Goal: Information Seeking & Learning: Learn about a topic

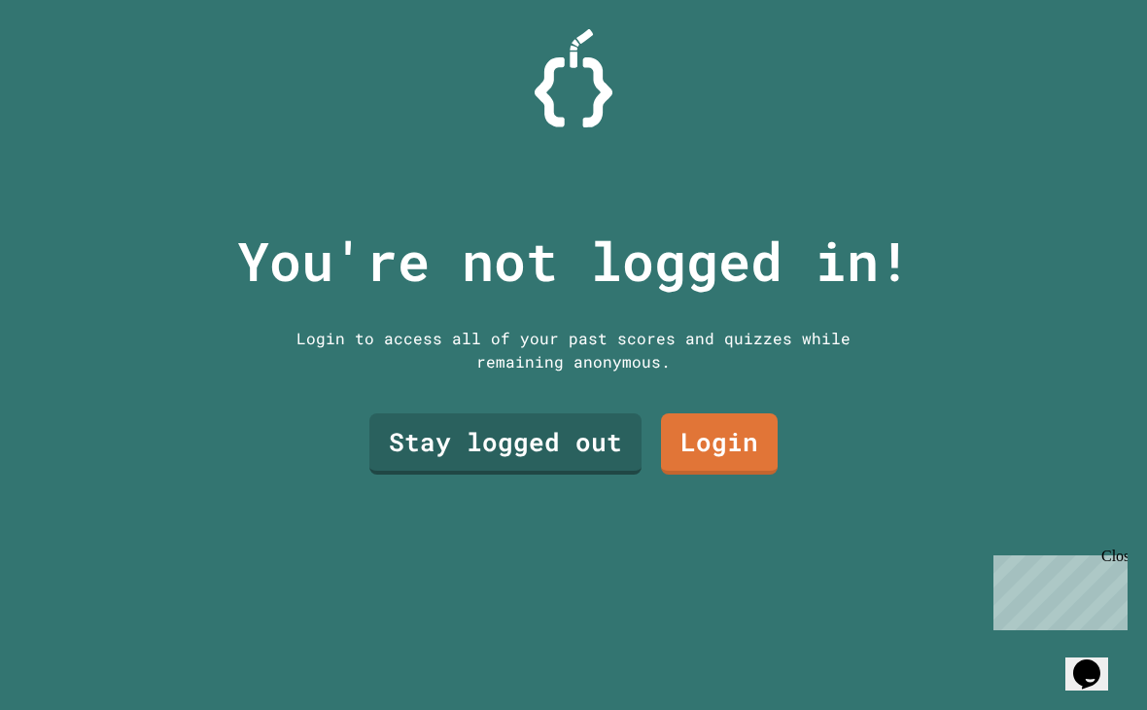
click at [429, 458] on link "Stay logged out" at bounding box center [505, 443] width 272 height 61
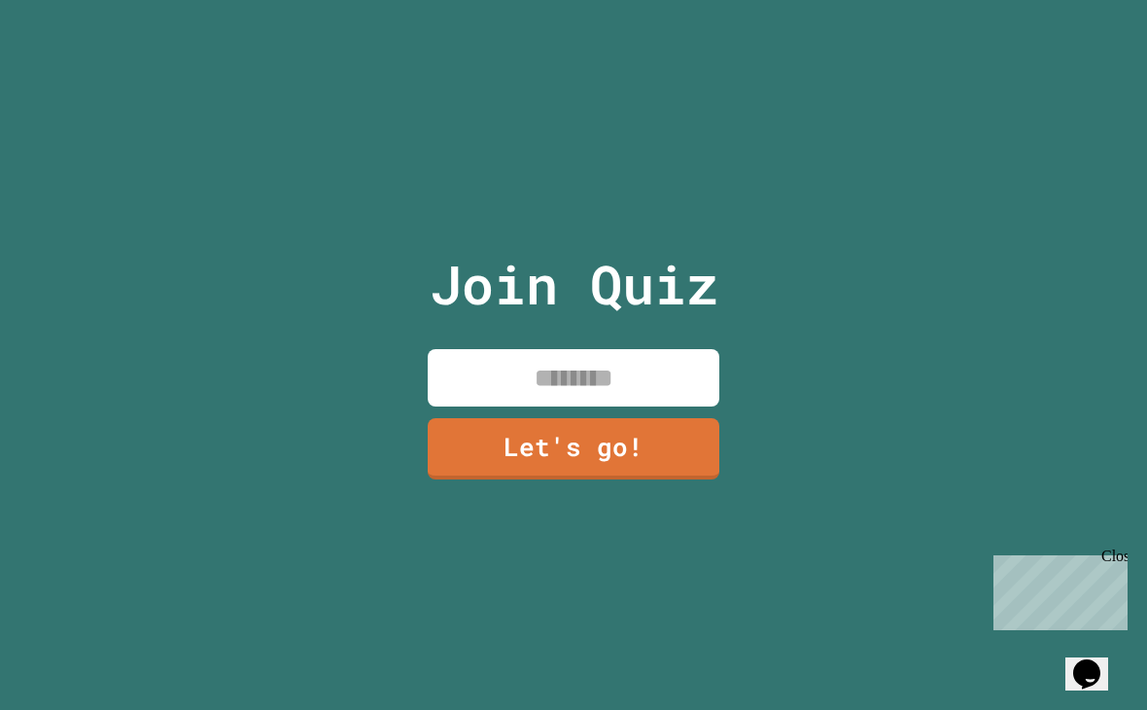
click at [457, 380] on input at bounding box center [574, 377] width 292 height 57
type input "******"
click at [658, 468] on link "Let's go!" at bounding box center [574, 448] width 292 height 61
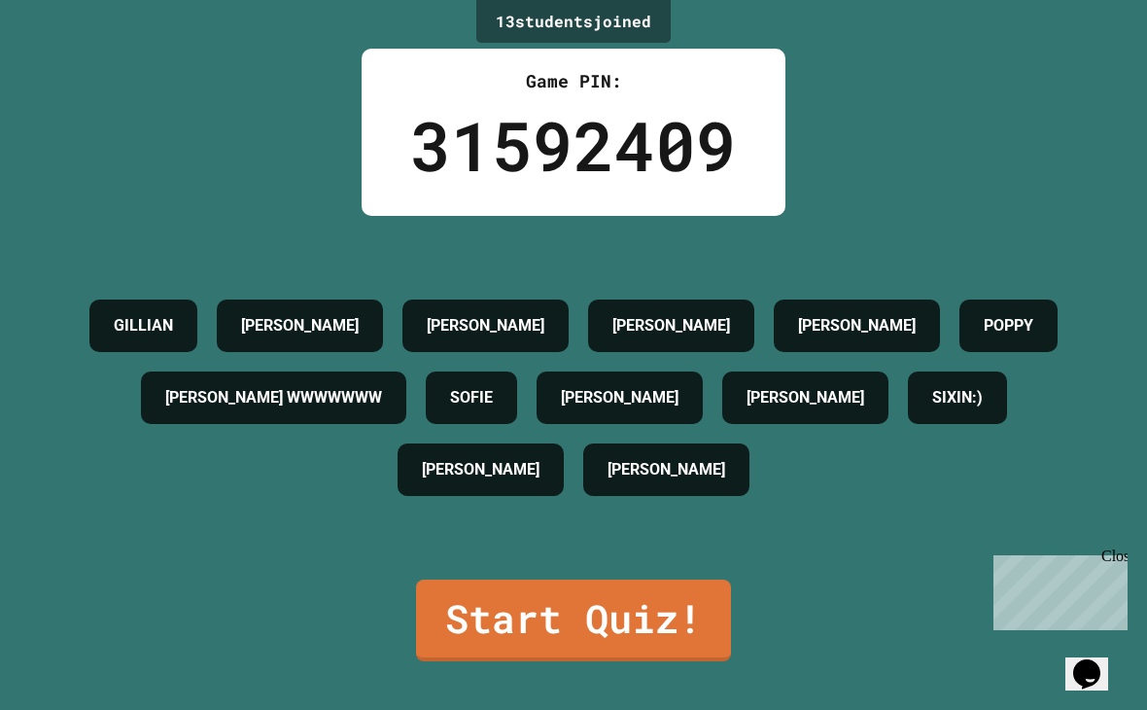
click at [702, 652] on link "Start Quiz!" at bounding box center [573, 620] width 315 height 82
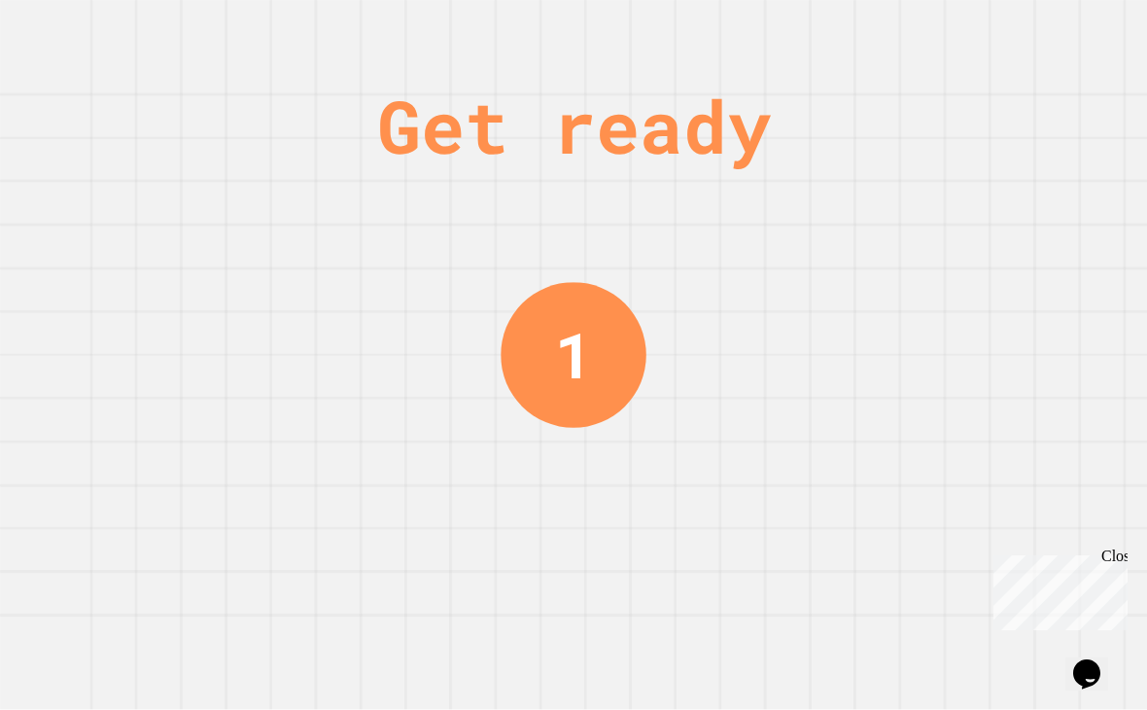
click at [1118, 550] on div "Close" at bounding box center [1113, 559] width 24 height 24
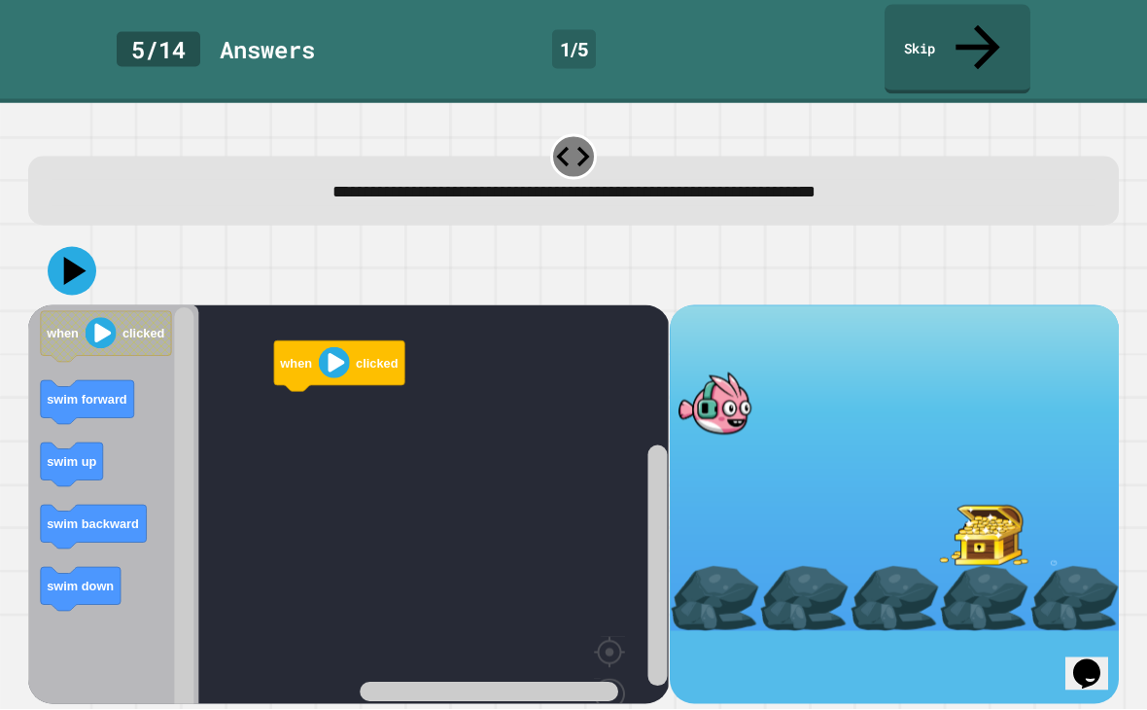
scroll to position [40, 0]
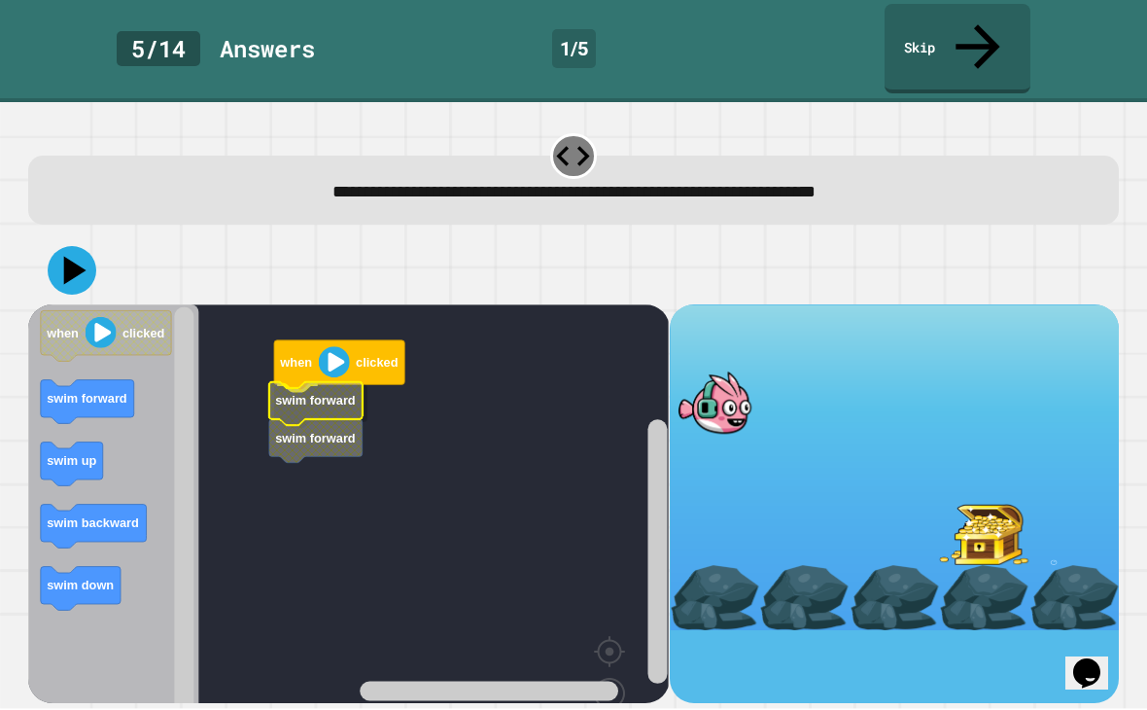
click at [324, 394] on text "swim forward" at bounding box center [316, 401] width 81 height 15
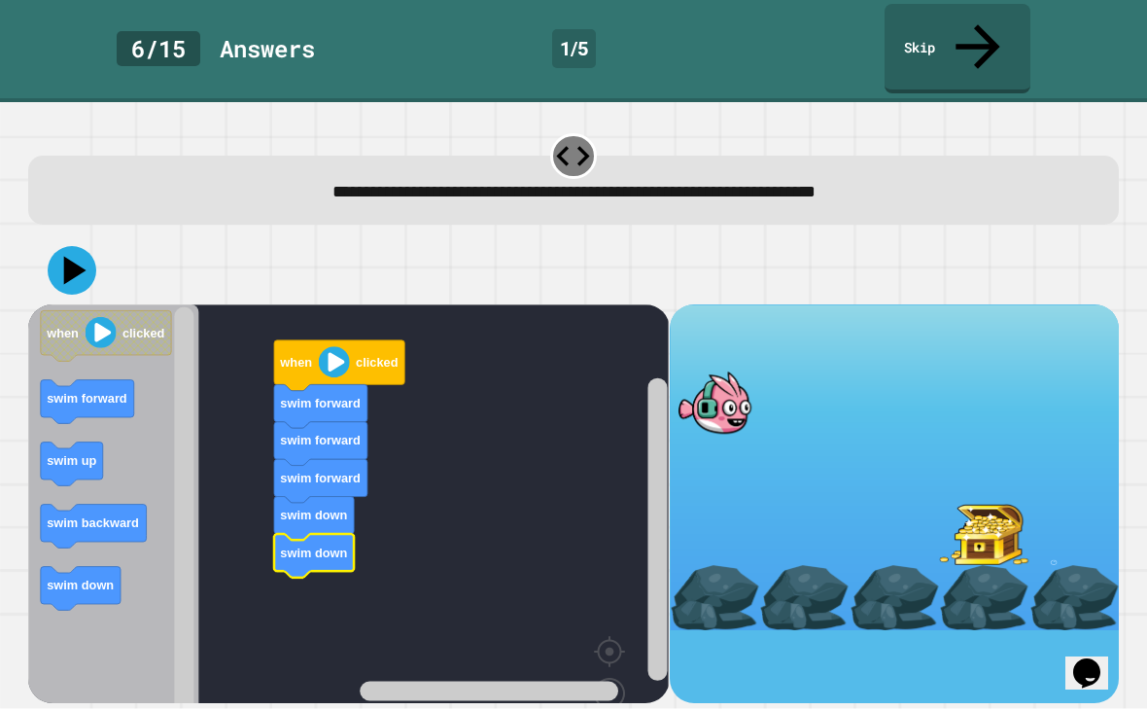
click at [77, 257] on icon at bounding box center [75, 271] width 22 height 28
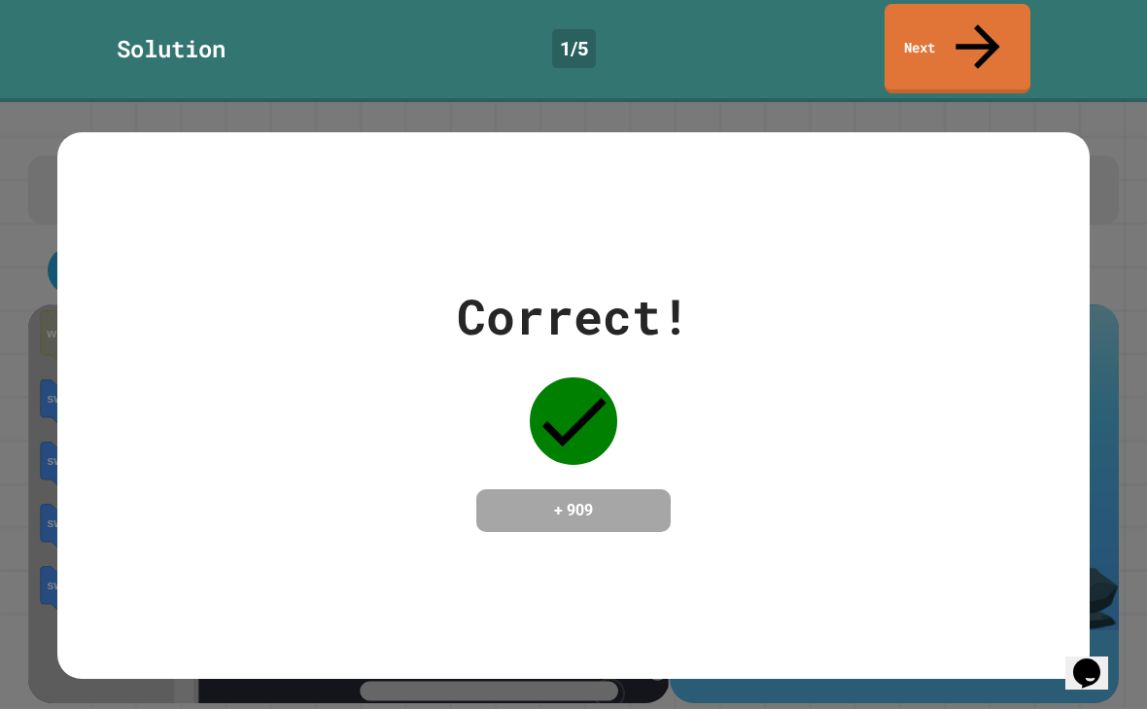
click at [175, 281] on div "Correct! + 909" at bounding box center [573, 407] width 1032 height 252
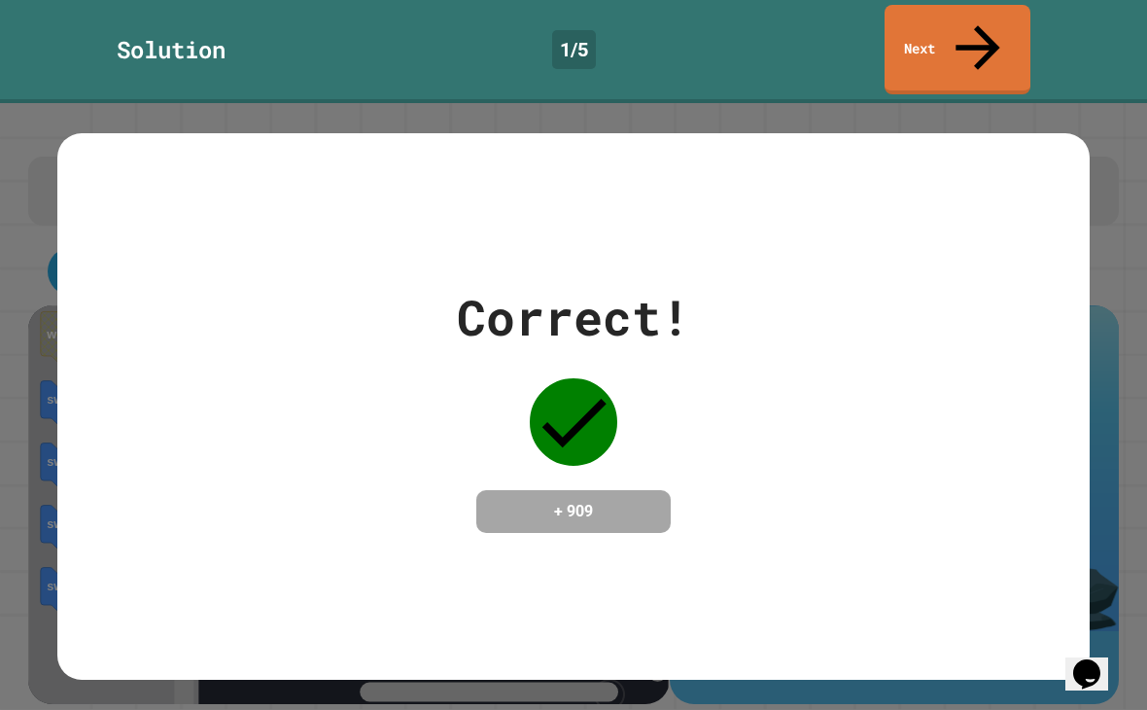
scroll to position [0, 0]
click at [999, 27] on link "Next" at bounding box center [957, 49] width 146 height 89
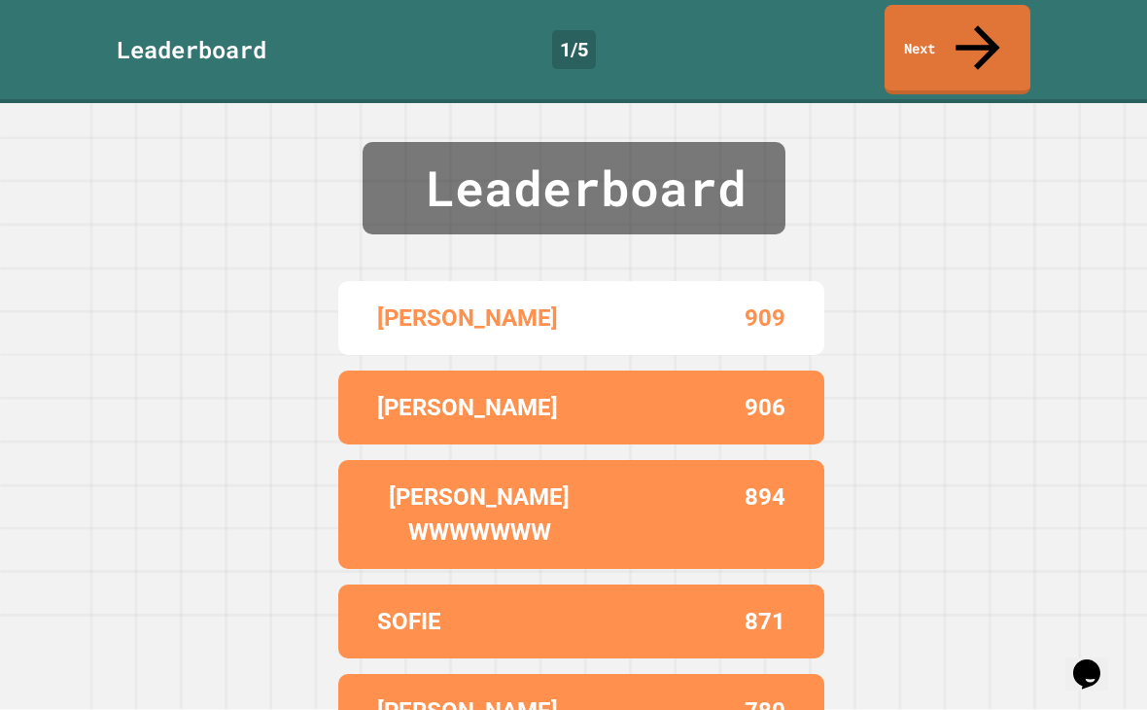
click at [986, 22] on icon at bounding box center [978, 48] width 66 height 66
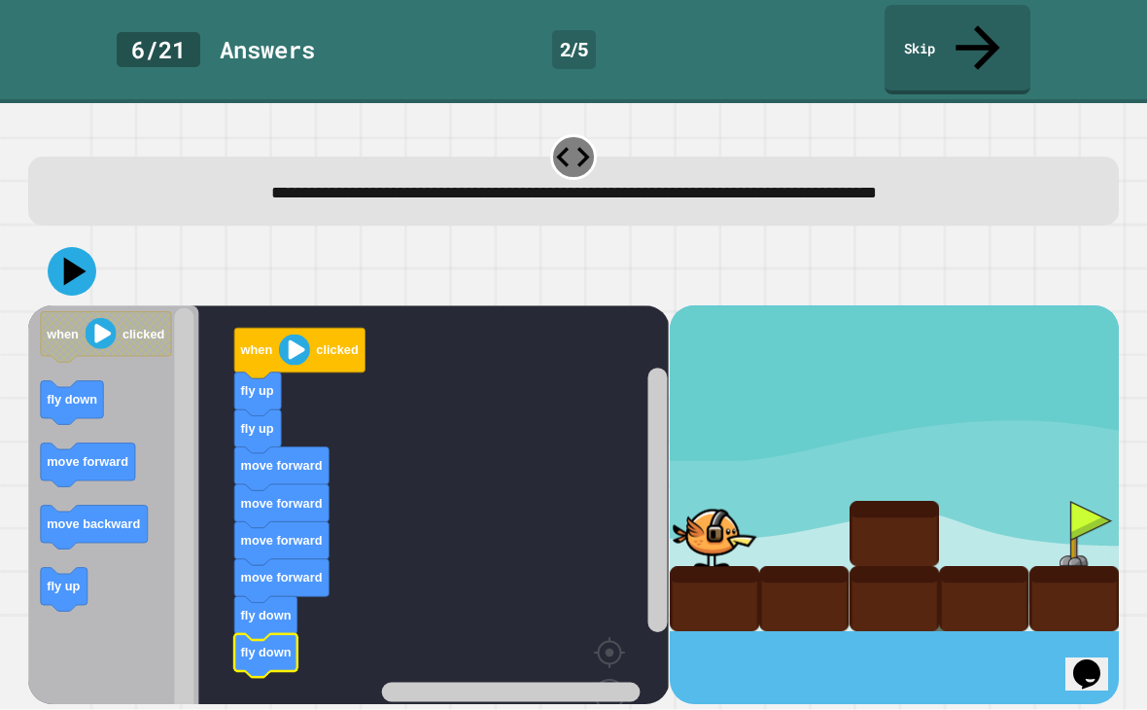
click at [65, 247] on icon at bounding box center [72, 271] width 49 height 49
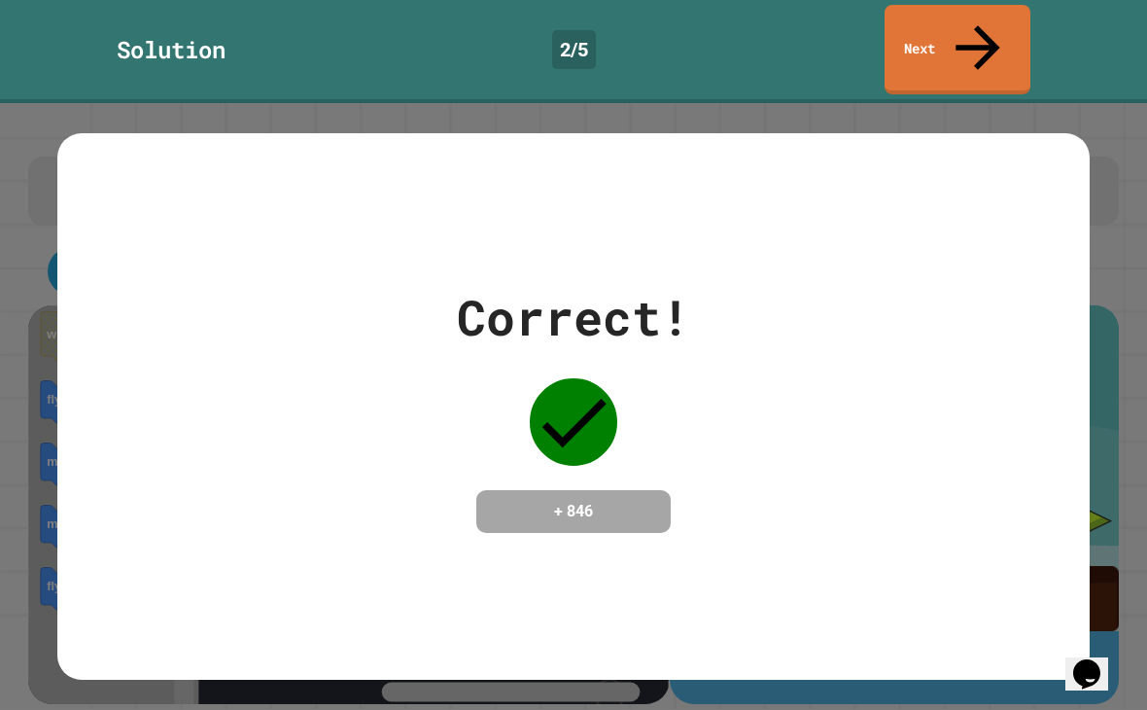
click at [988, 26] on icon at bounding box center [978, 48] width 66 height 66
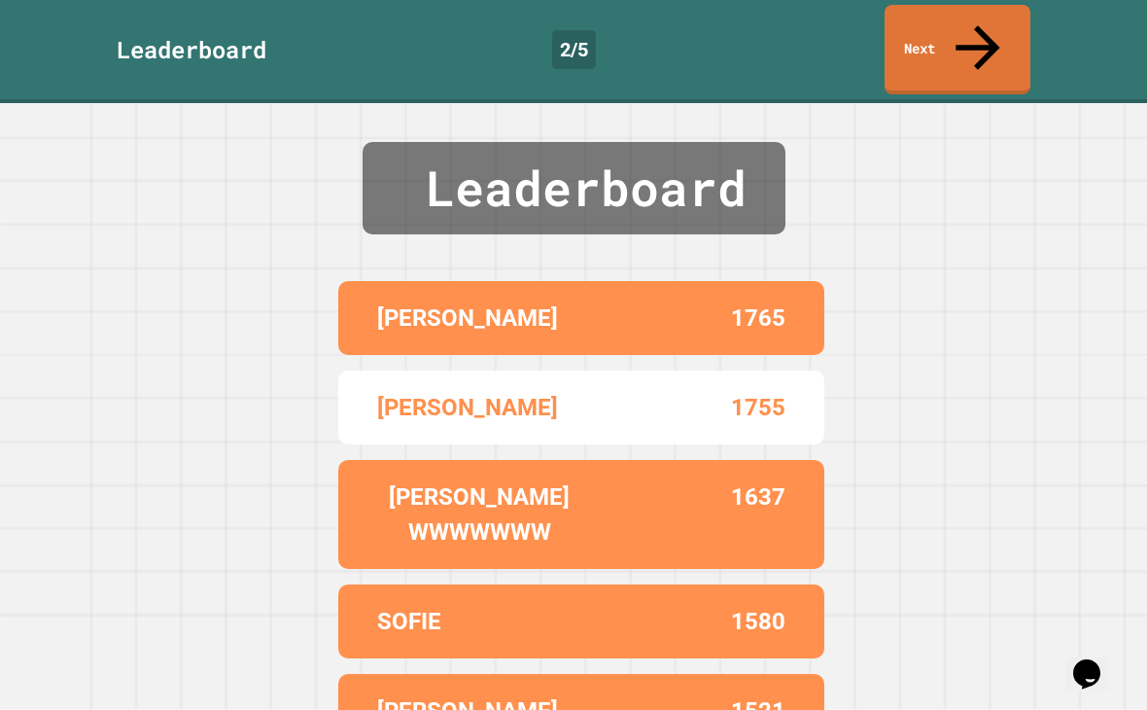
click at [989, 23] on link "Next" at bounding box center [957, 49] width 146 height 89
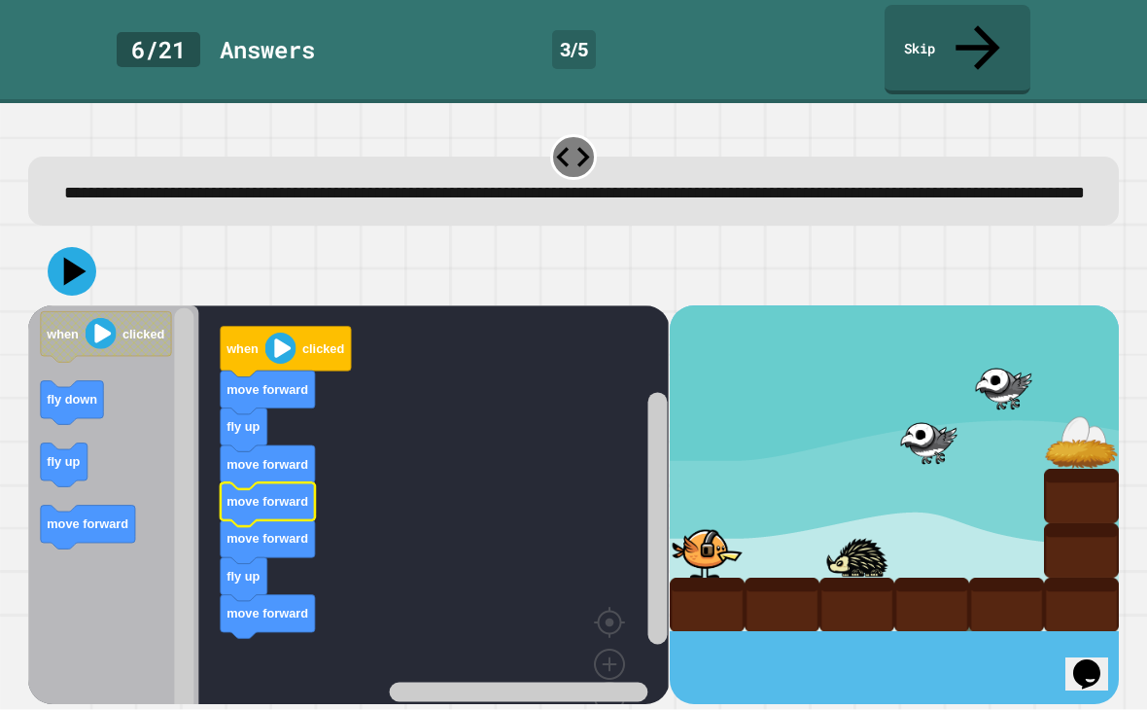
click at [294, 504] on icon "Blockly Workspace" at bounding box center [268, 504] width 94 height 44
click at [76, 261] on icon at bounding box center [75, 271] width 22 height 28
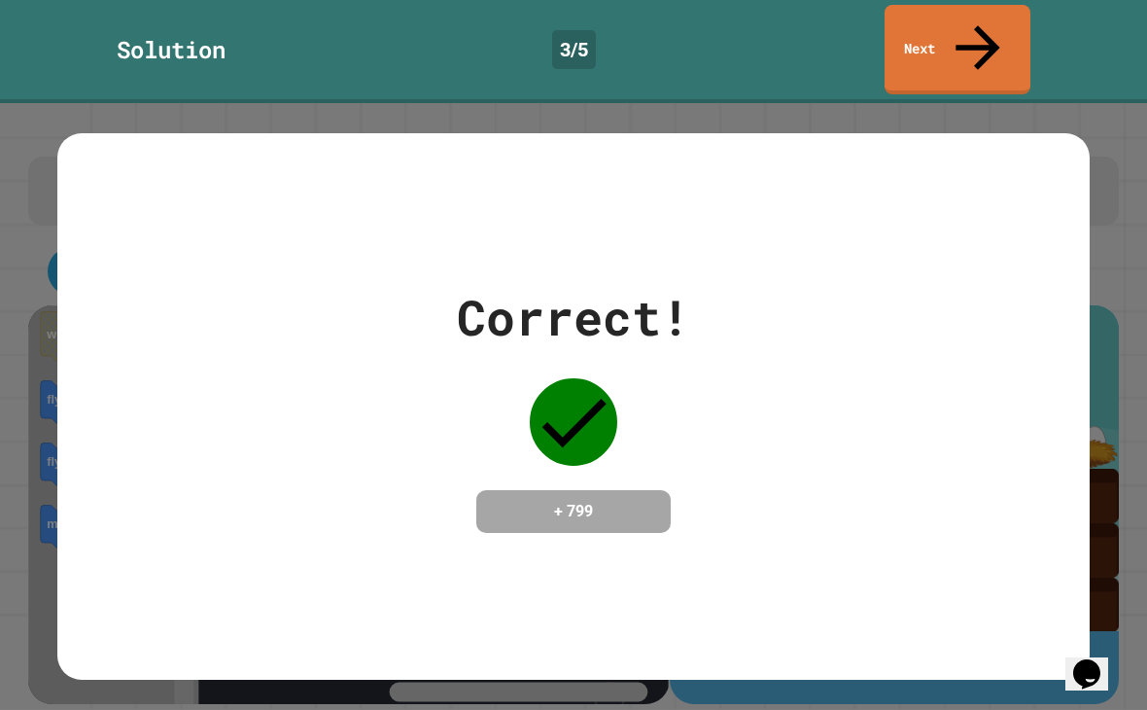
click at [962, 103] on div "Correct! + 799" at bounding box center [573, 406] width 1147 height 606
click at [994, 29] on link "Next" at bounding box center [957, 49] width 146 height 89
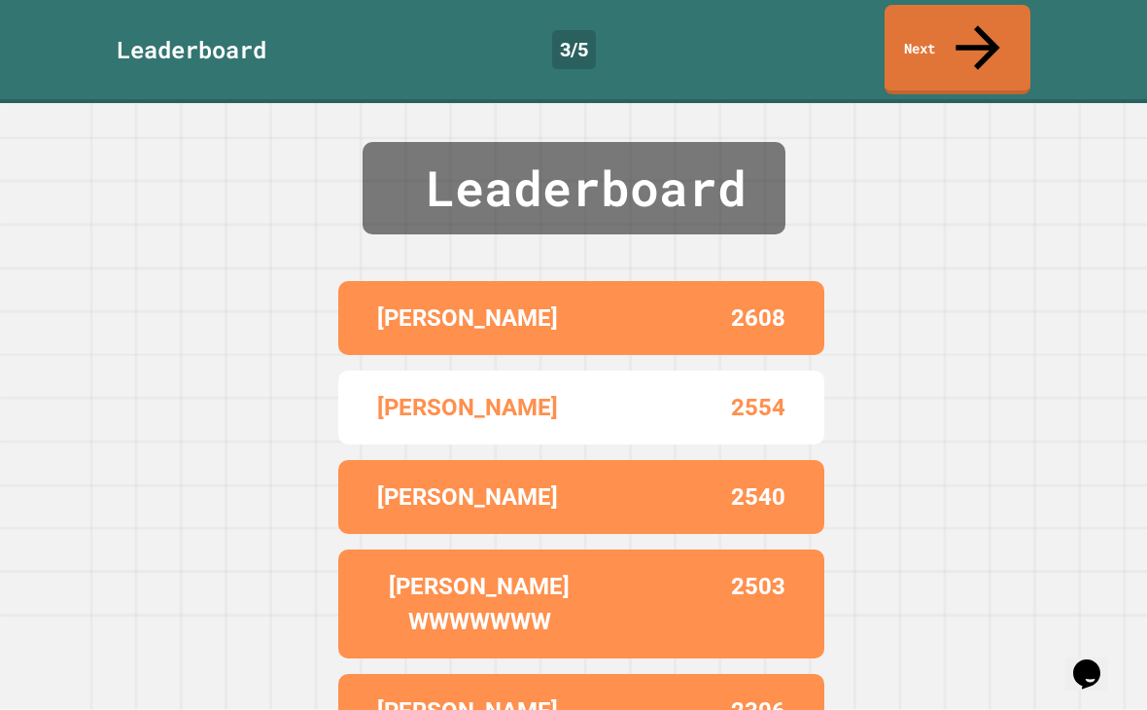
click at [990, 42] on link "Next" at bounding box center [957, 49] width 146 height 89
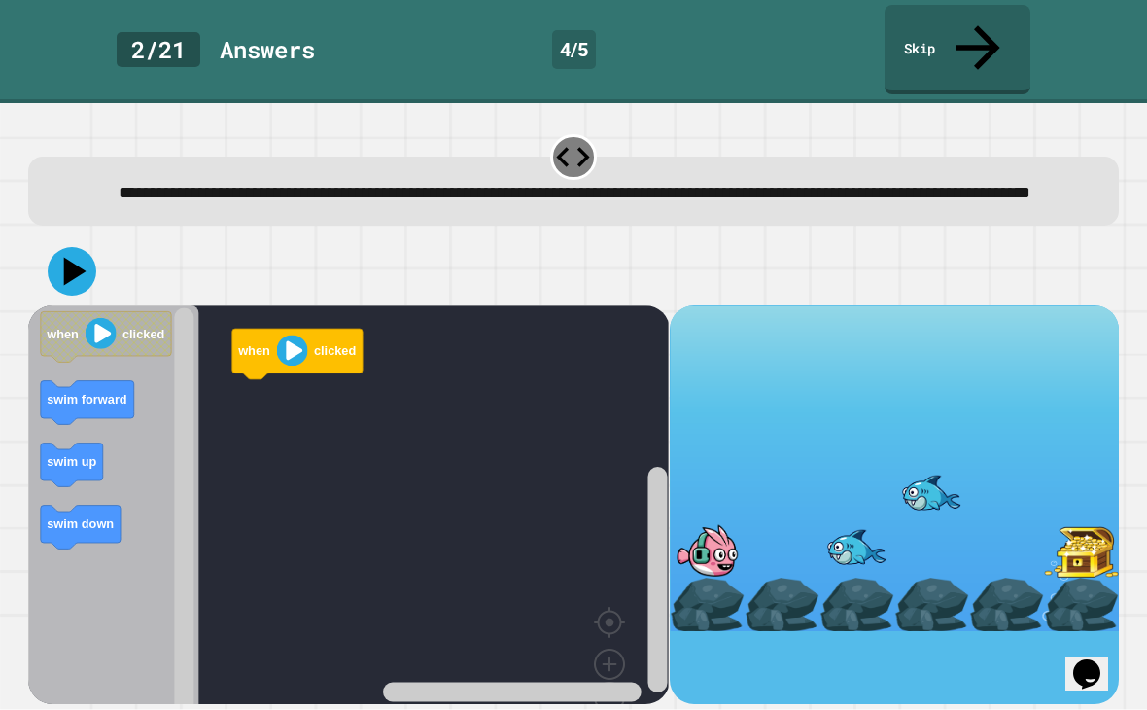
scroll to position [40, 0]
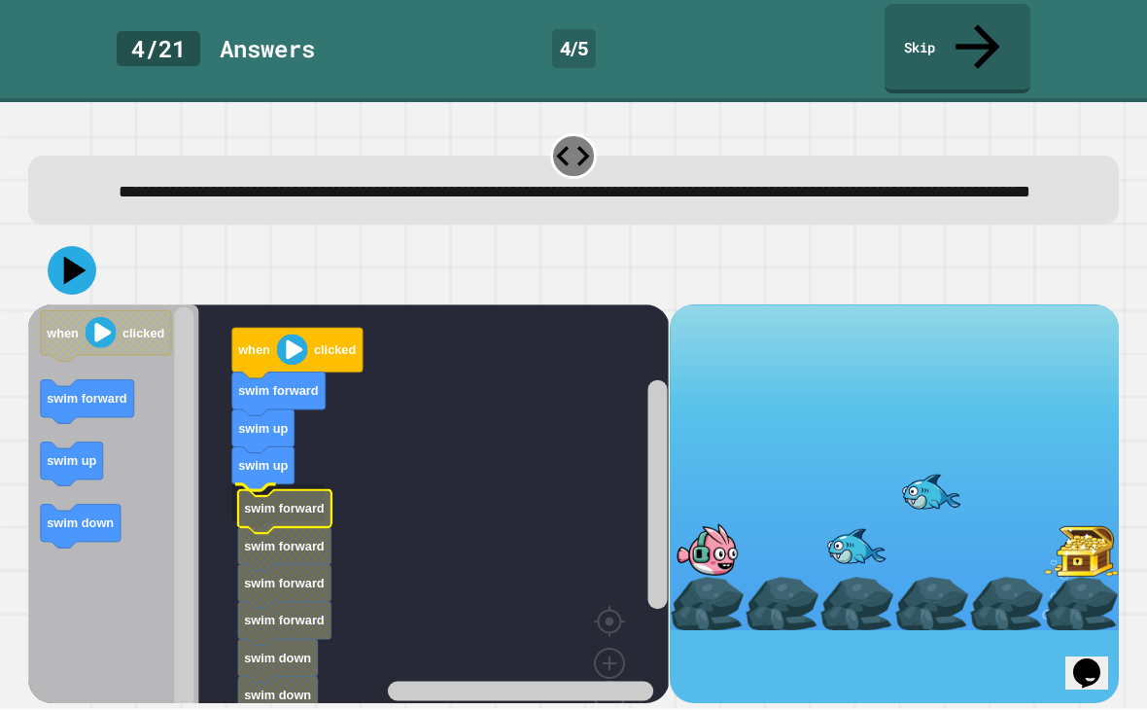
click at [271, 502] on text "swim forward" at bounding box center [285, 509] width 81 height 15
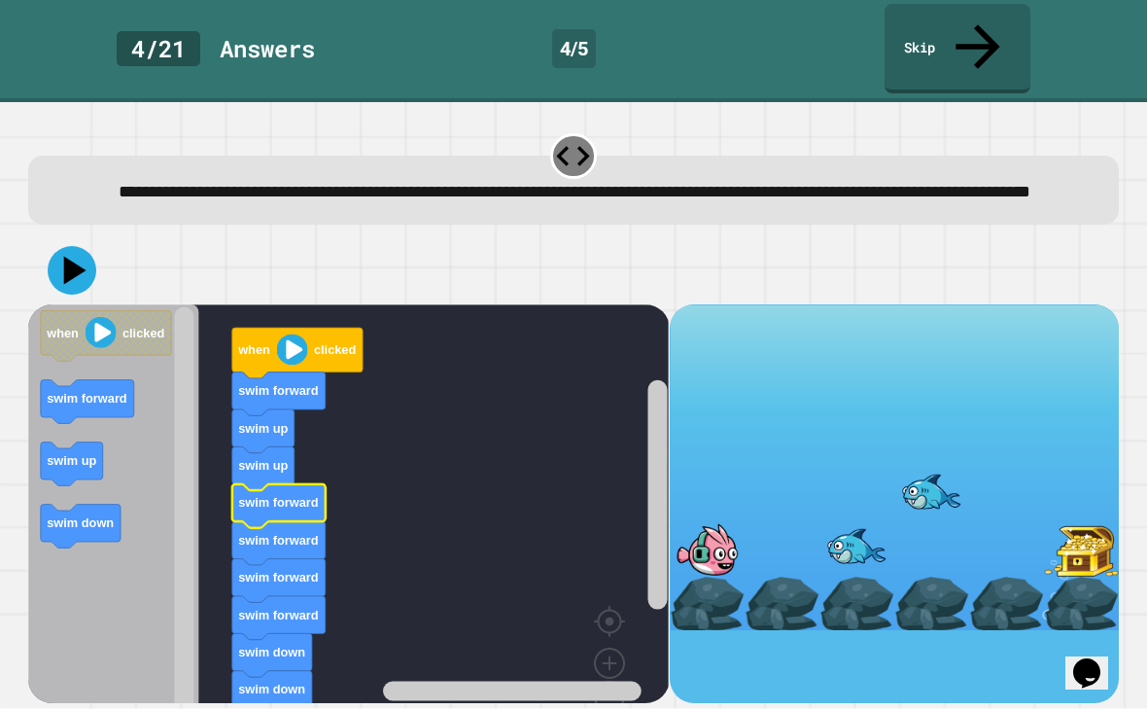
click at [73, 257] on icon at bounding box center [75, 271] width 22 height 28
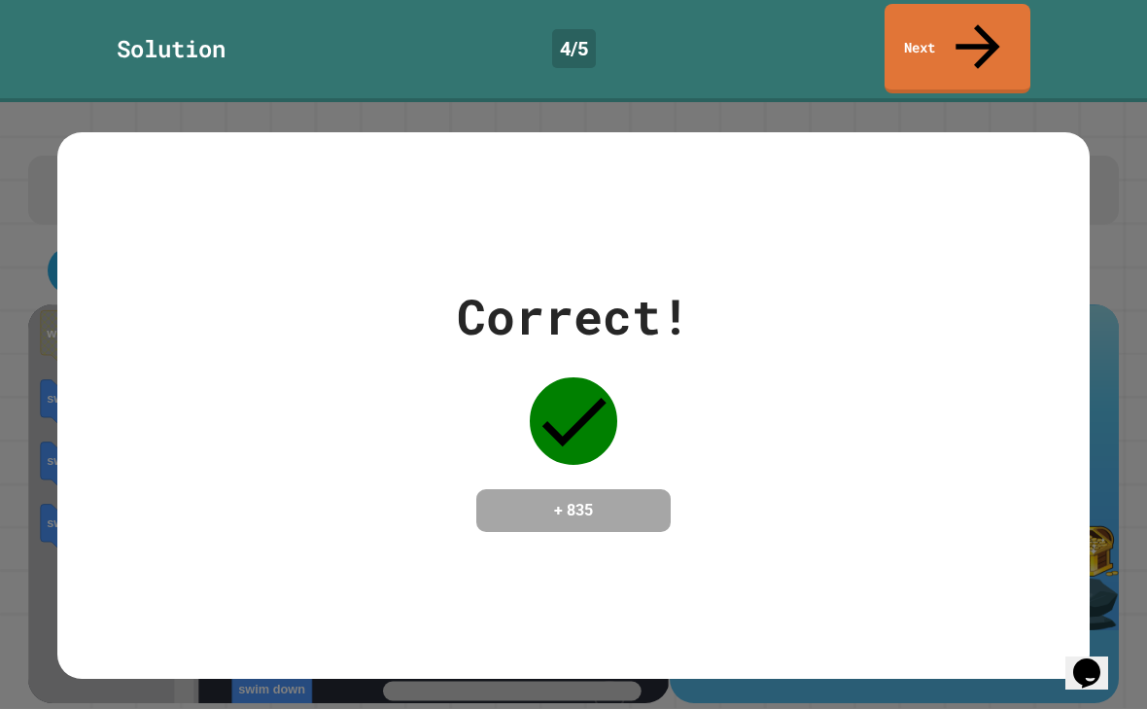
scroll to position [0, 0]
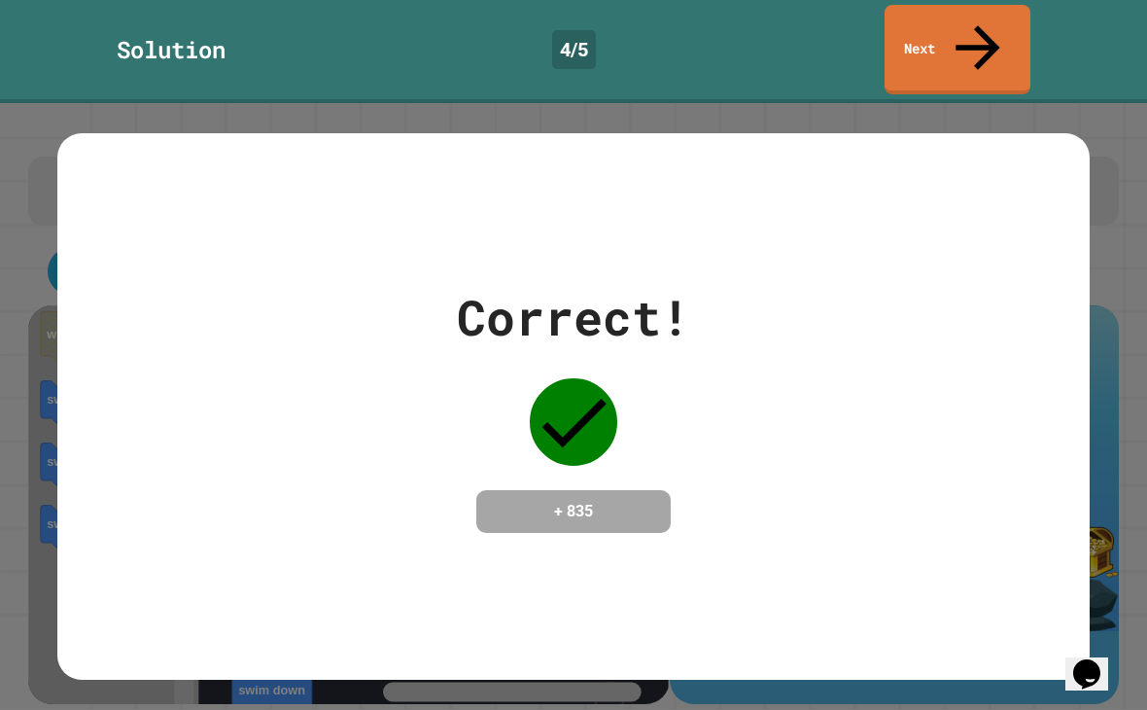
click at [989, 23] on link "Next" at bounding box center [957, 49] width 146 height 89
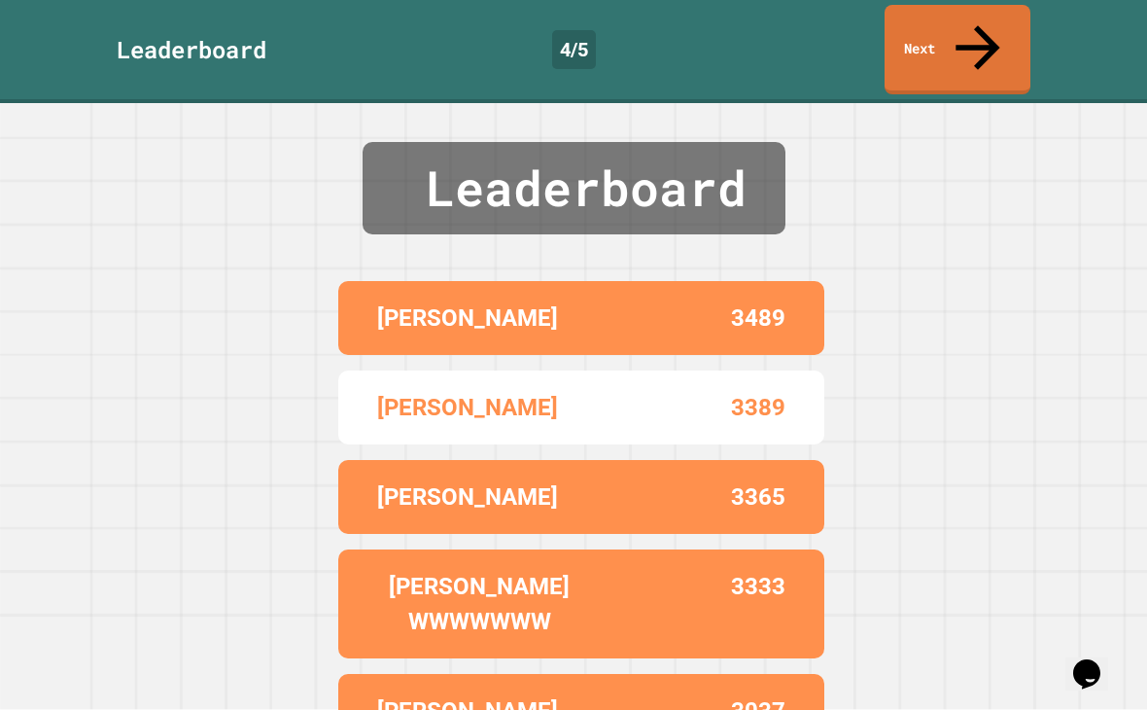
click at [992, 22] on link "Next" at bounding box center [957, 49] width 146 height 89
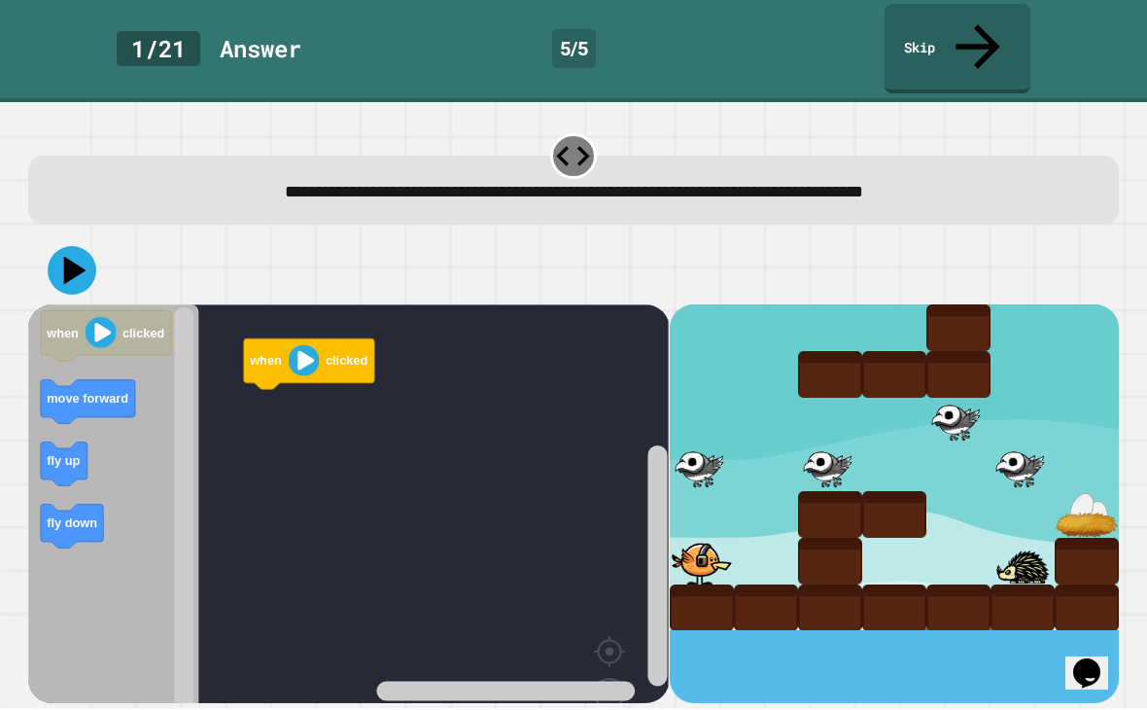
scroll to position [40, 0]
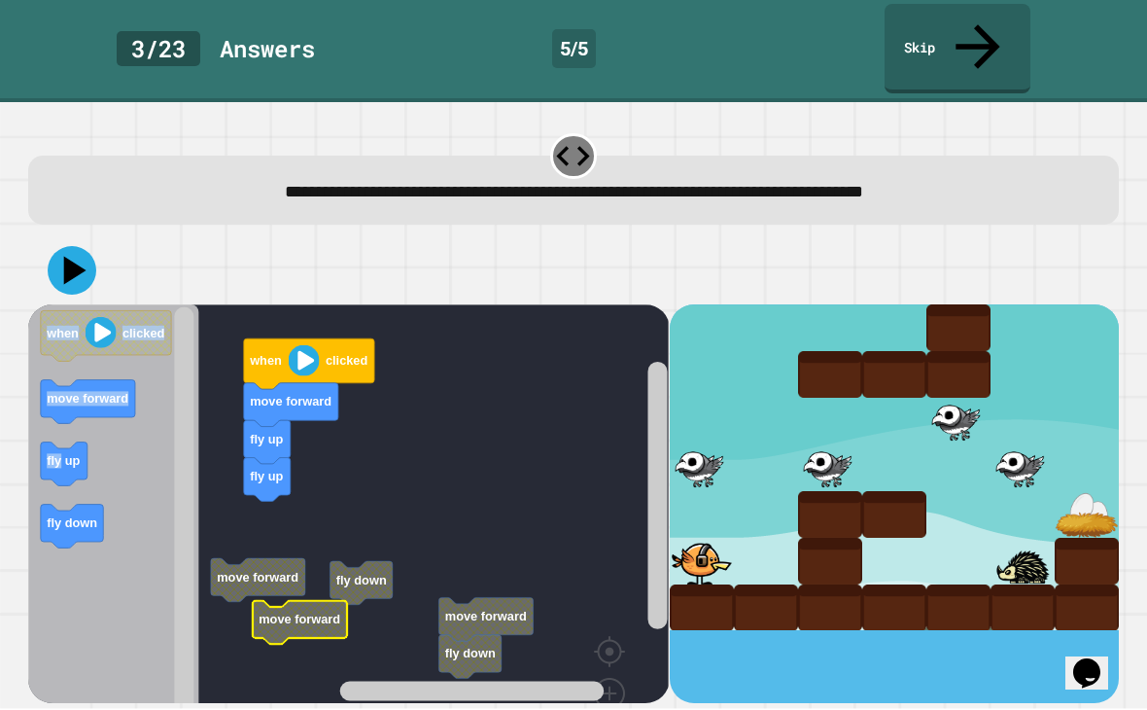
click at [423, 415] on rect "Blockly Workspace" at bounding box center [348, 545] width 641 height 481
click at [395, 355] on rect "Blockly Workspace" at bounding box center [348, 545] width 641 height 481
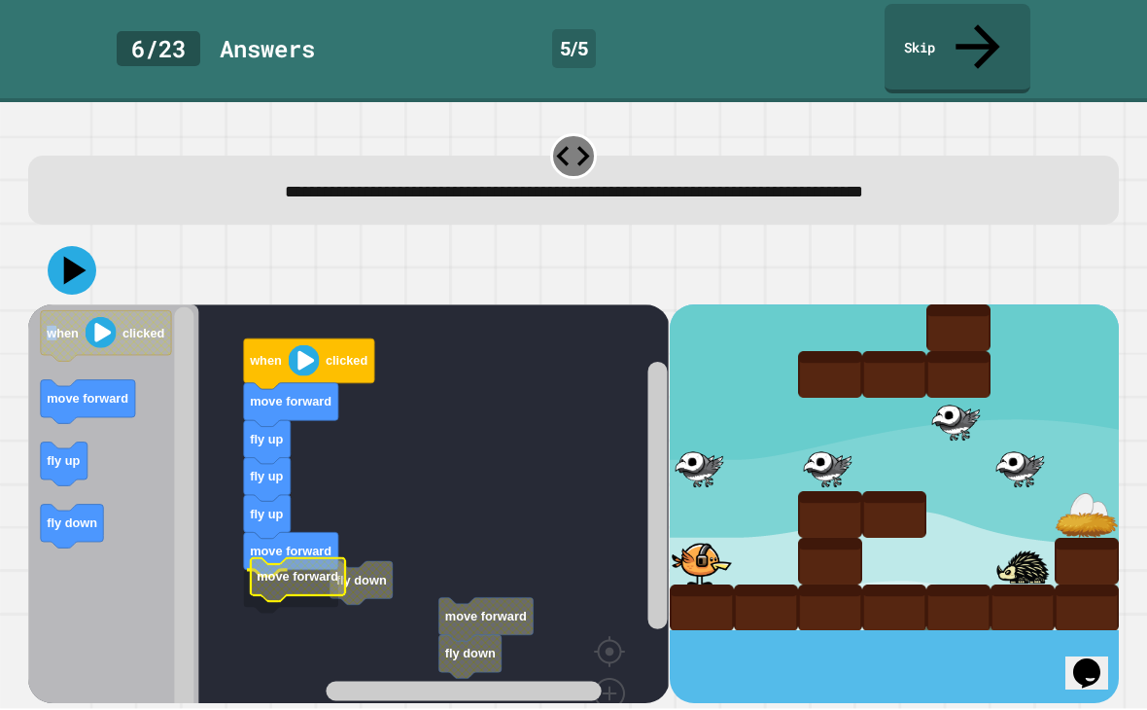
click at [261, 542] on rect "Blockly Workspace" at bounding box center [348, 545] width 641 height 481
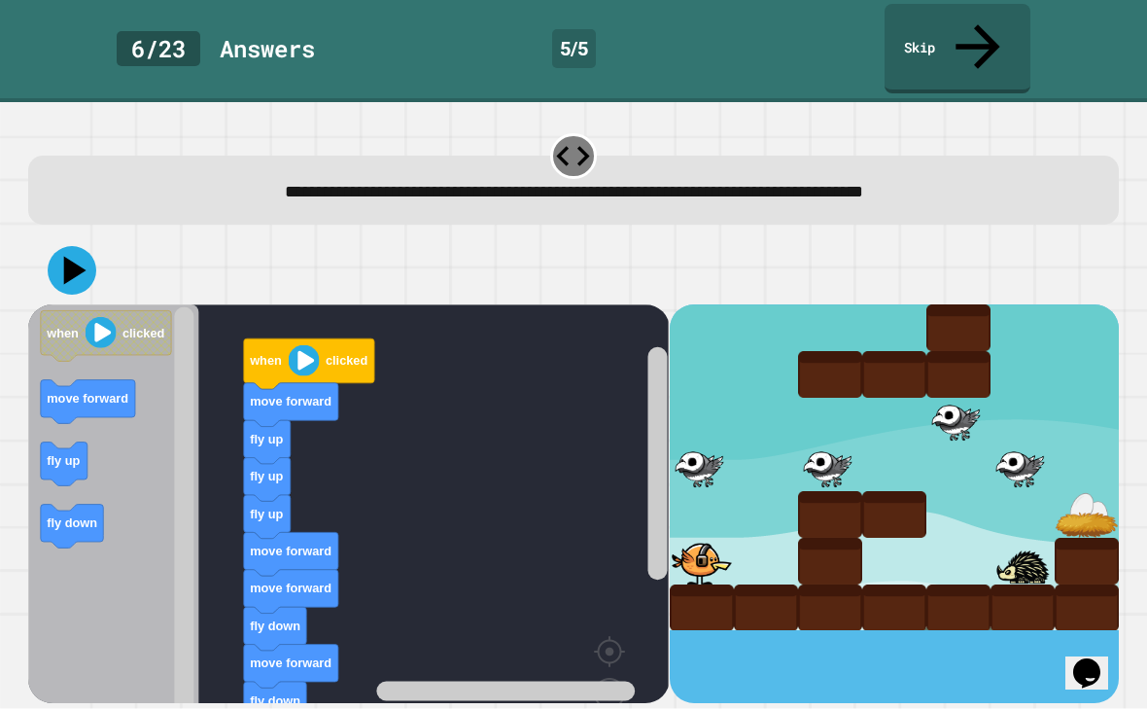
click at [72, 247] on icon at bounding box center [72, 271] width 49 height 49
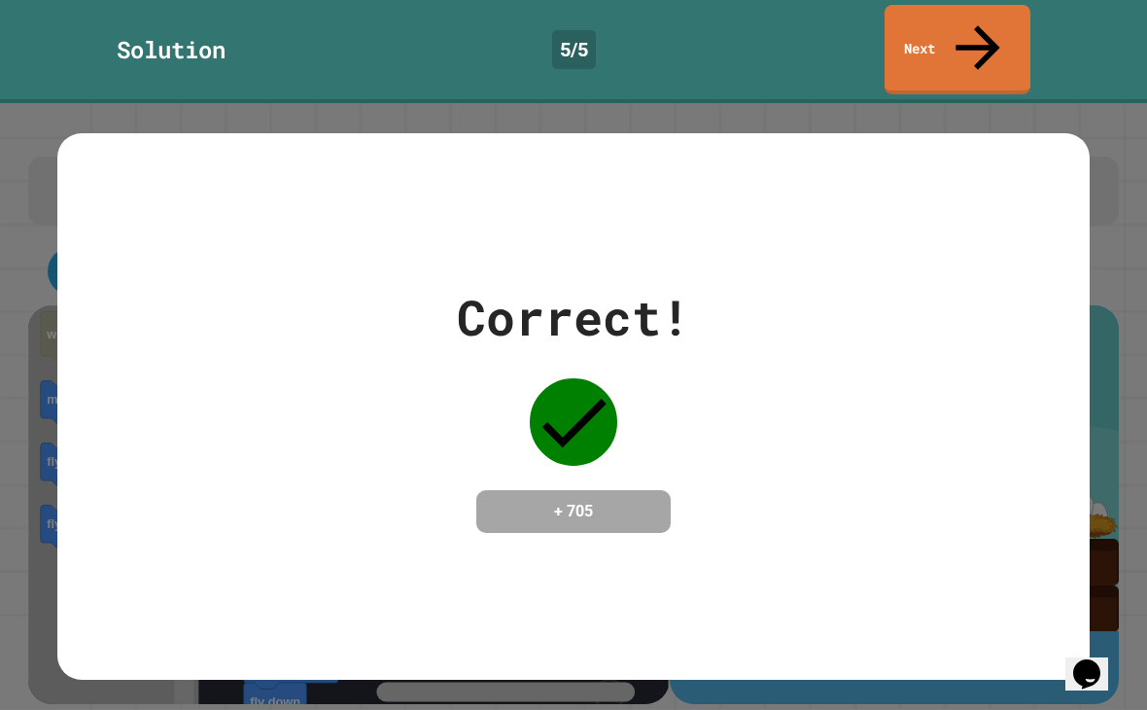
scroll to position [0, 0]
click at [977, 30] on icon at bounding box center [978, 48] width 66 height 66
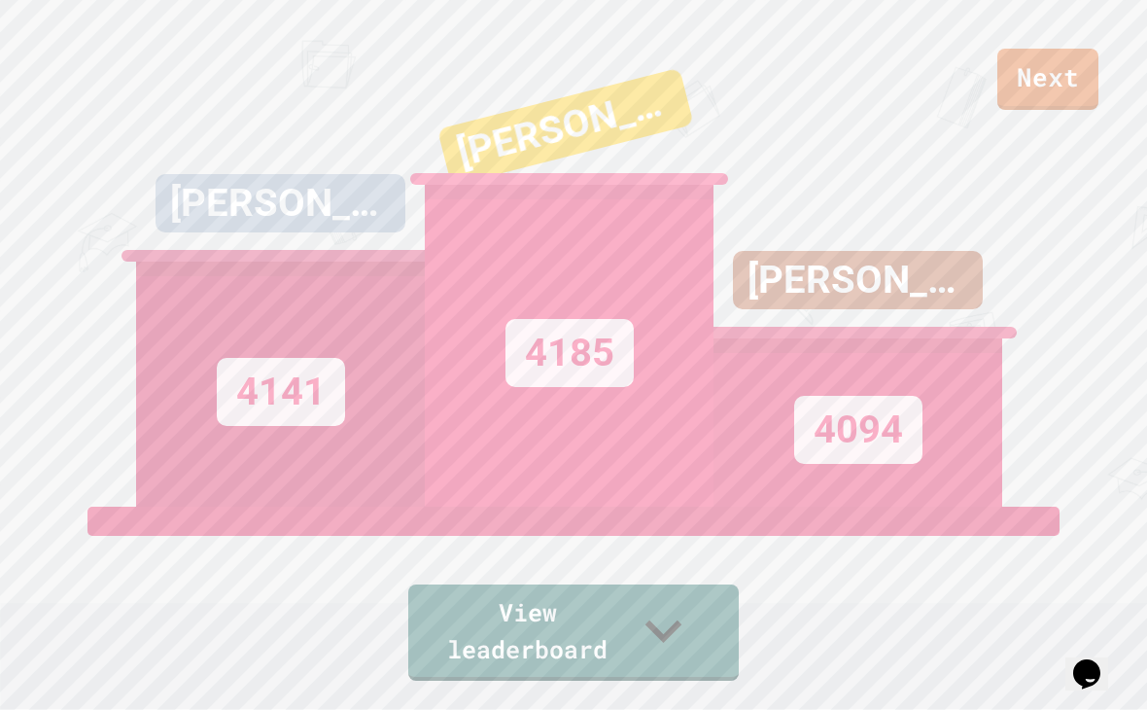
click at [1042, 77] on link "Next" at bounding box center [1047, 79] width 101 height 61
